Goal: Task Accomplishment & Management: Complete application form

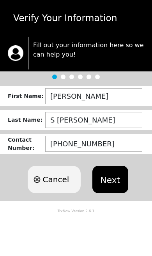
click at [113, 182] on button "Next" at bounding box center [109, 179] width 35 height 27
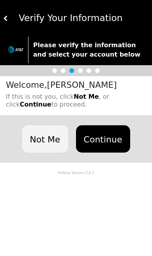
click at [112, 133] on button "Continue" at bounding box center [103, 138] width 54 height 27
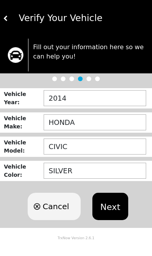
click at [64, 210] on span "Cancel" at bounding box center [55, 206] width 27 height 12
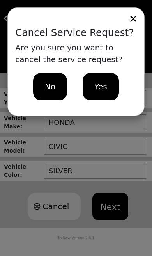
click at [49, 93] on div "No" at bounding box center [50, 86] width 34 height 27
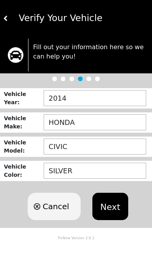
click at [115, 204] on button "Next" at bounding box center [109, 206] width 35 height 27
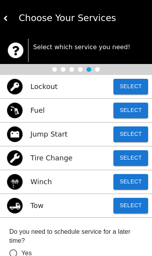
click at [136, 88] on button "Select" at bounding box center [130, 87] width 35 height 16
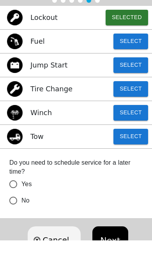
scroll to position [53, 0]
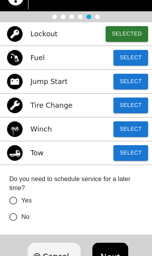
click at [17, 216] on input "No" at bounding box center [13, 217] width 16 height 16
radio input "false"
click at [115, 255] on button "Next" at bounding box center [109, 255] width 35 height 27
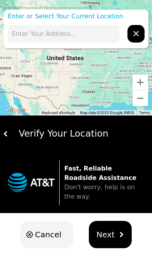
click at [71, 30] on input "text" at bounding box center [64, 34] width 112 height 18
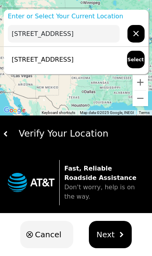
click at [74, 63] on p "[STREET_ADDRESS]" at bounding box center [41, 59] width 66 height 9
type input "[STREET_ADDRESS]"
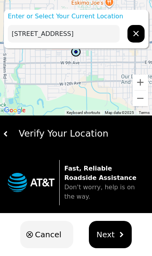
click at [115, 238] on button "Next" at bounding box center [110, 234] width 43 height 27
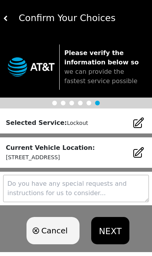
click at [115, 229] on button "NEXT" at bounding box center [110, 230] width 38 height 27
